Goal: Obtain resource: Download file/media

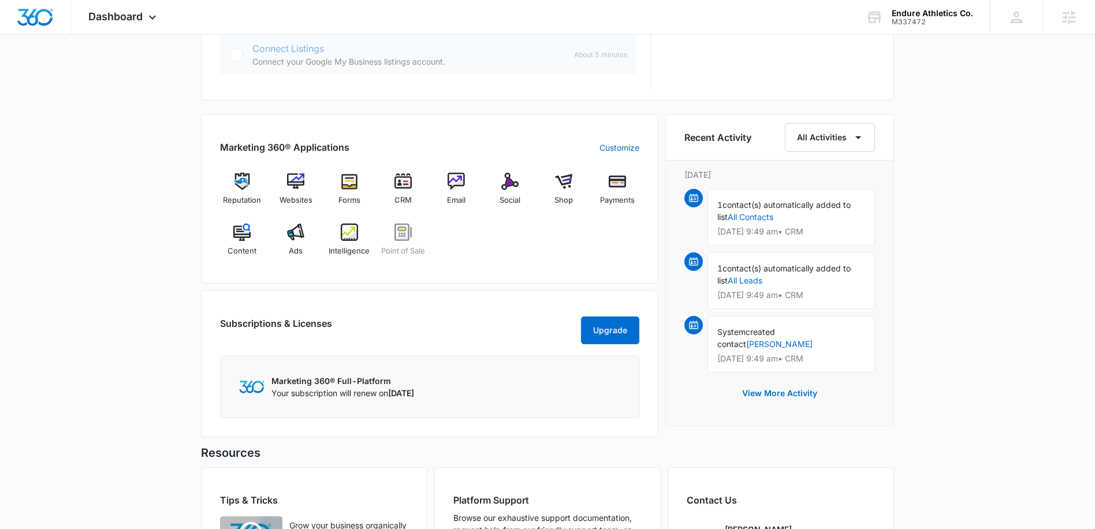
scroll to position [651, 0]
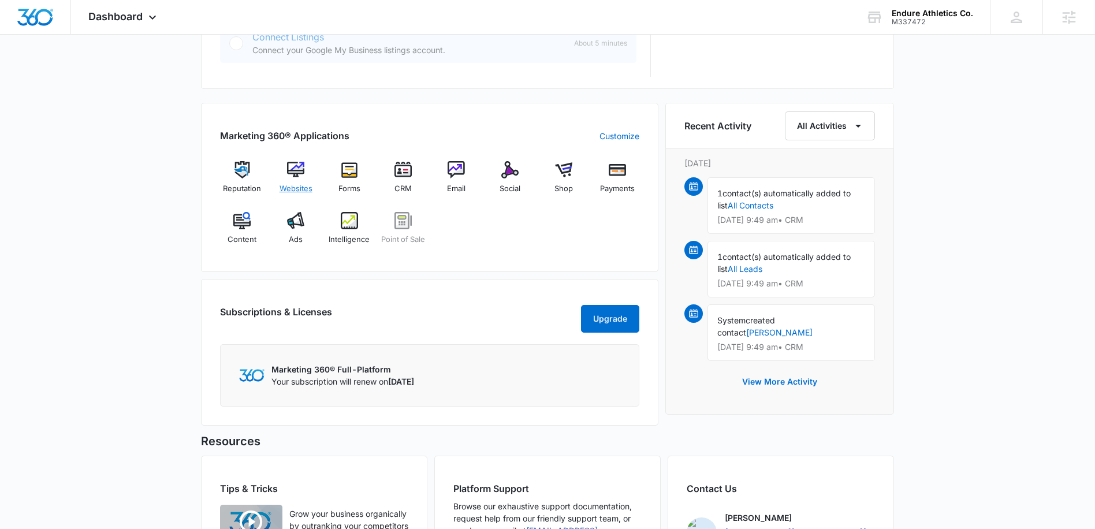
click at [296, 169] on img at bounding box center [295, 169] width 17 height 17
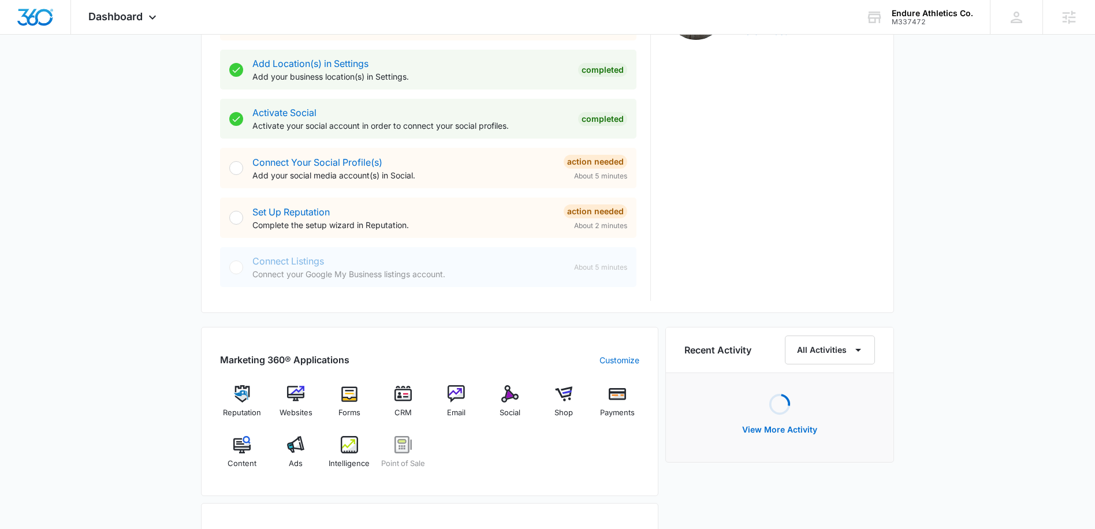
scroll to position [546, 0]
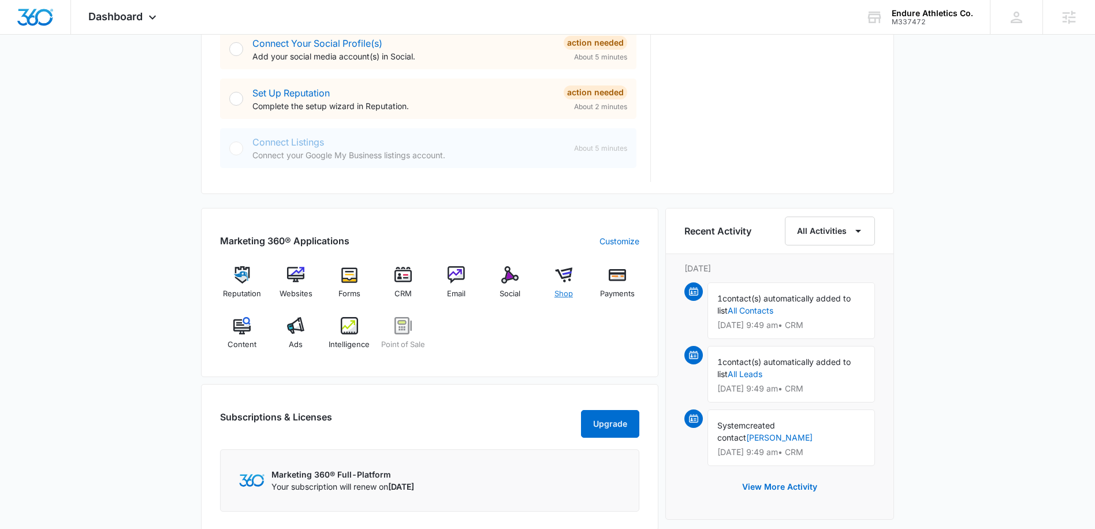
click at [563, 278] on img at bounding box center [563, 274] width 17 height 17
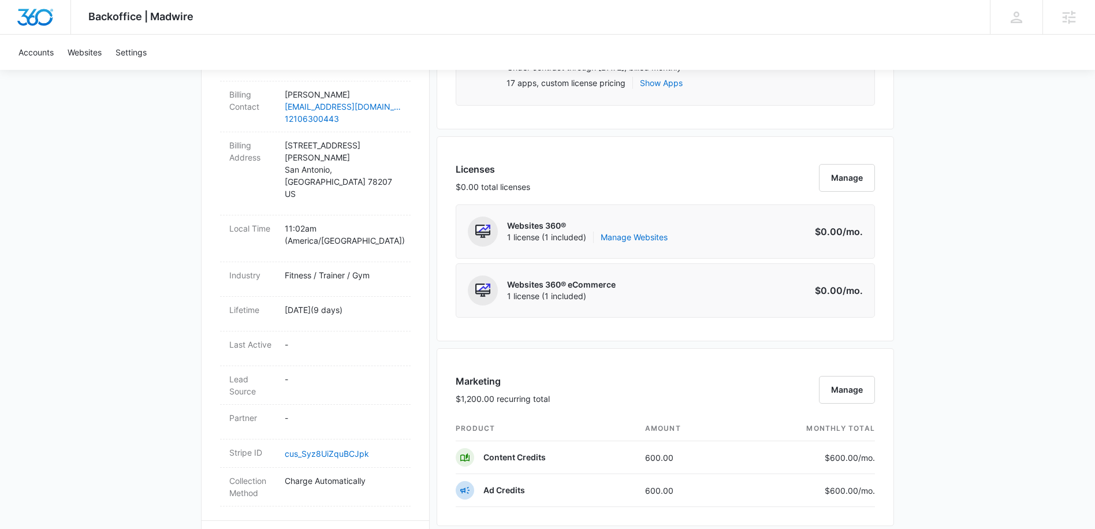
scroll to position [385, 0]
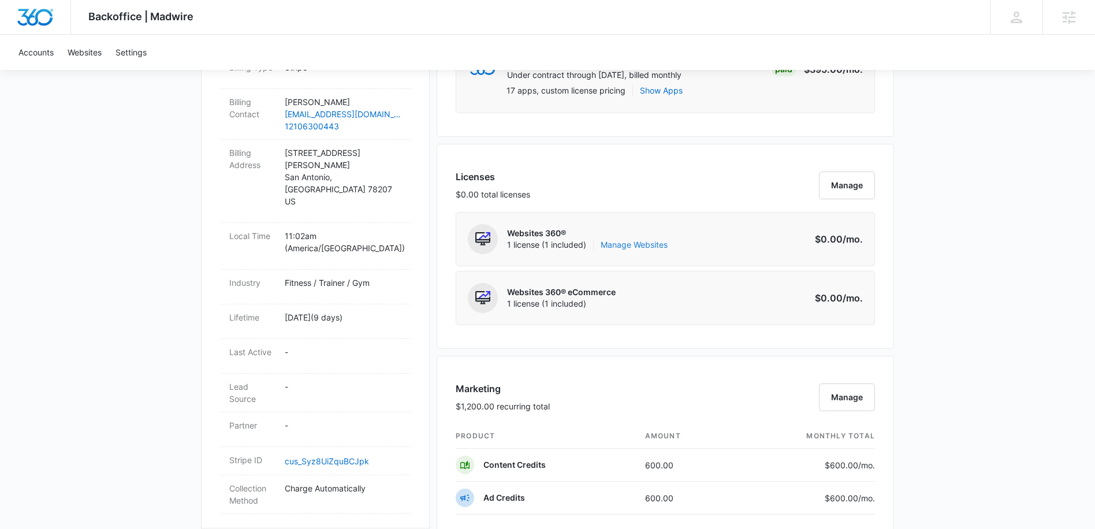
click at [652, 243] on link "Manage Websites" at bounding box center [633, 245] width 67 height 12
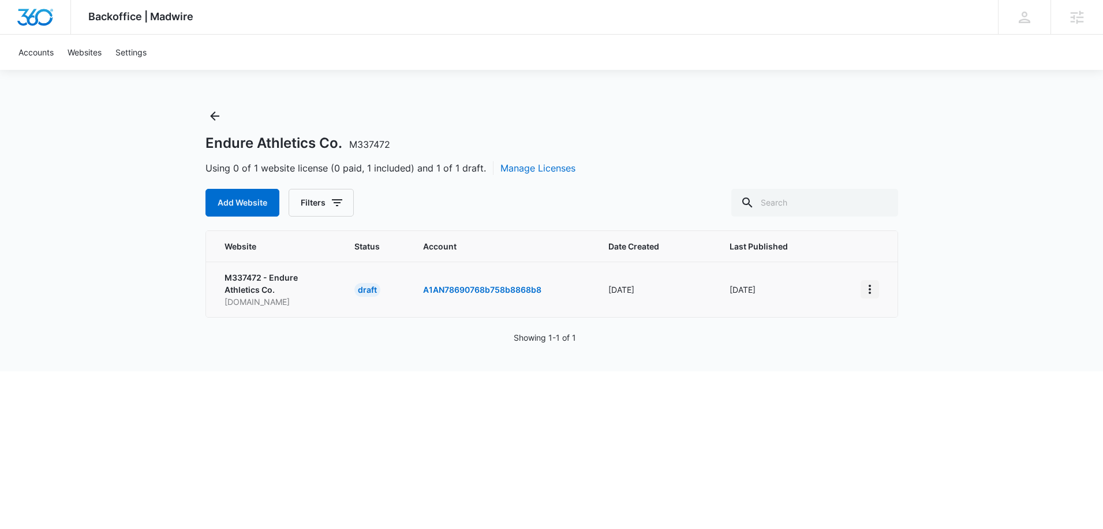
click at [869, 288] on icon "View More" at bounding box center [870, 289] width 2 height 9
click at [906, 356] on link "Visit Website" at bounding box center [899, 356] width 48 height 10
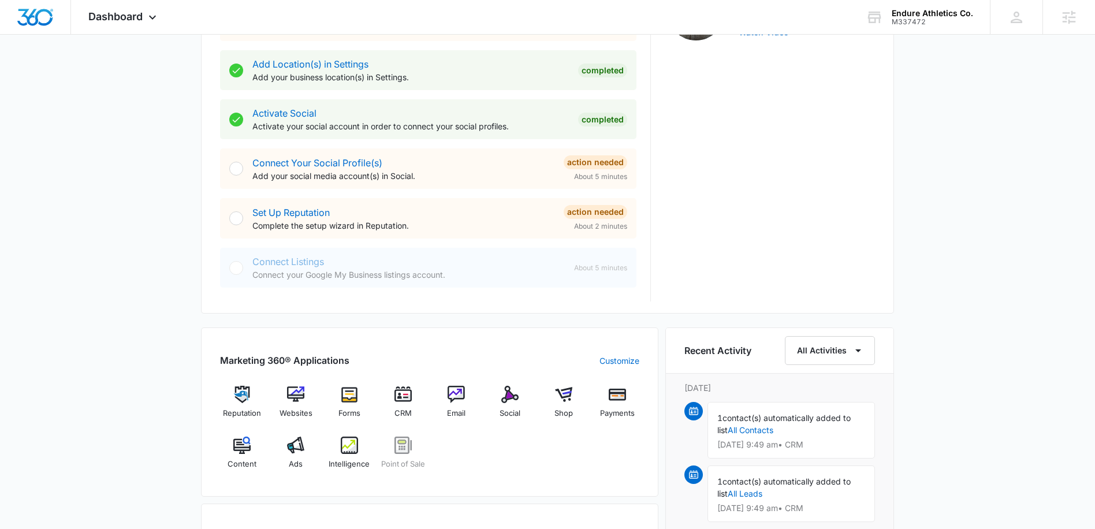
scroll to position [102, 0]
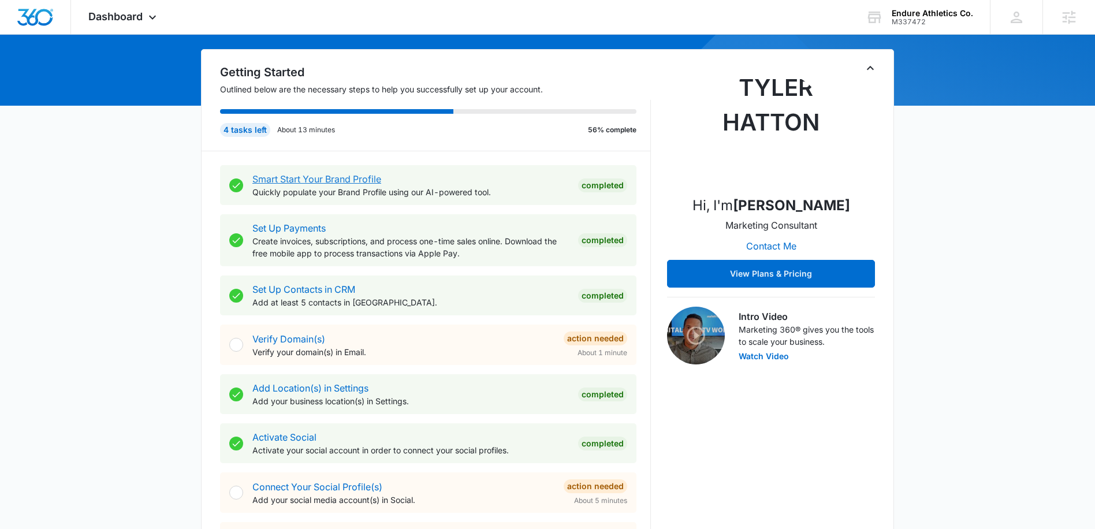
click at [310, 180] on link "Smart Start Your Brand Profile" at bounding box center [316, 179] width 129 height 12
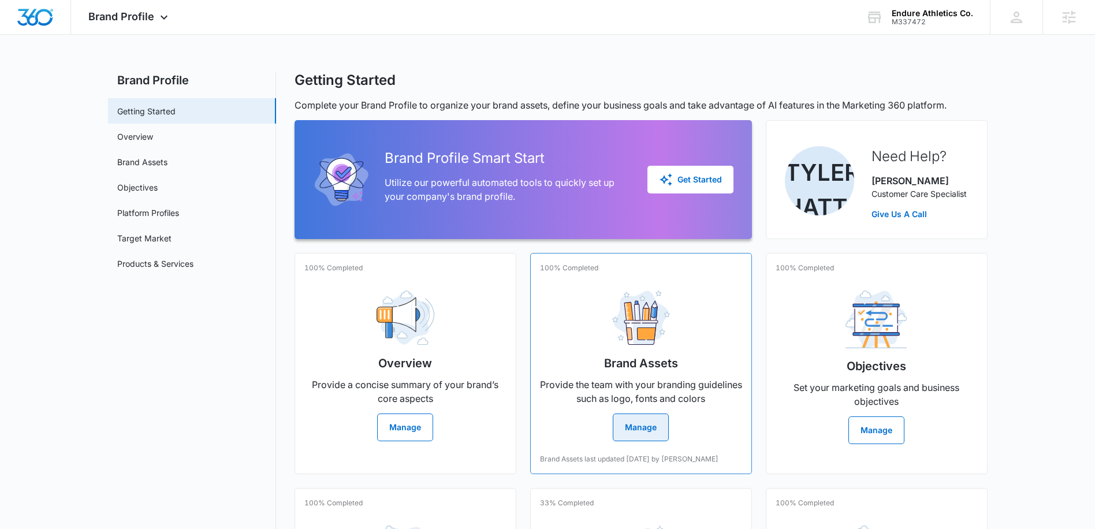
click at [635, 430] on button "Manage" at bounding box center [640, 427] width 56 height 28
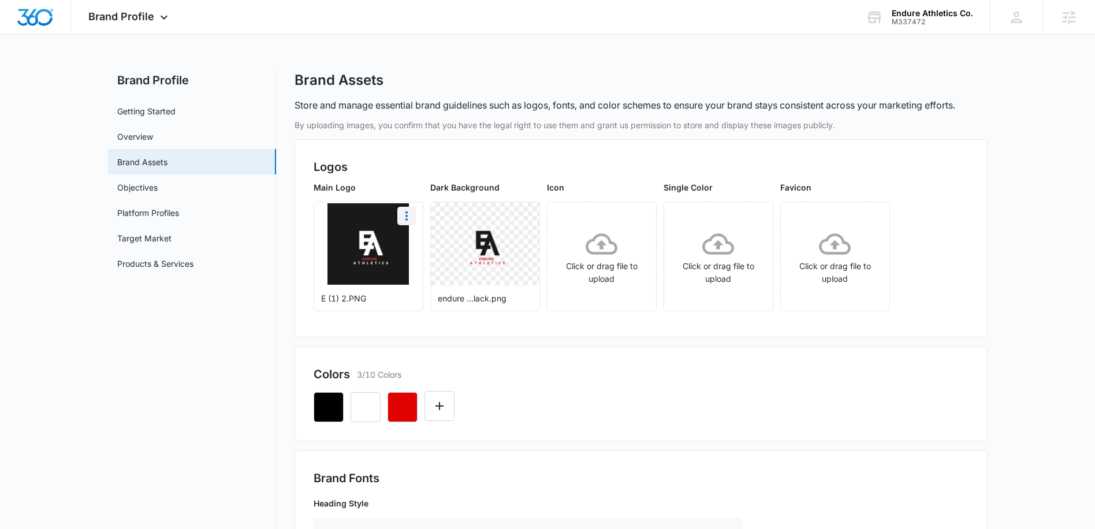
click at [406, 216] on icon "More" at bounding box center [406, 215] width 2 height 9
click at [434, 246] on div "Download" at bounding box center [431, 248] width 38 height 8
